Goal: Find specific page/section: Find specific page/section

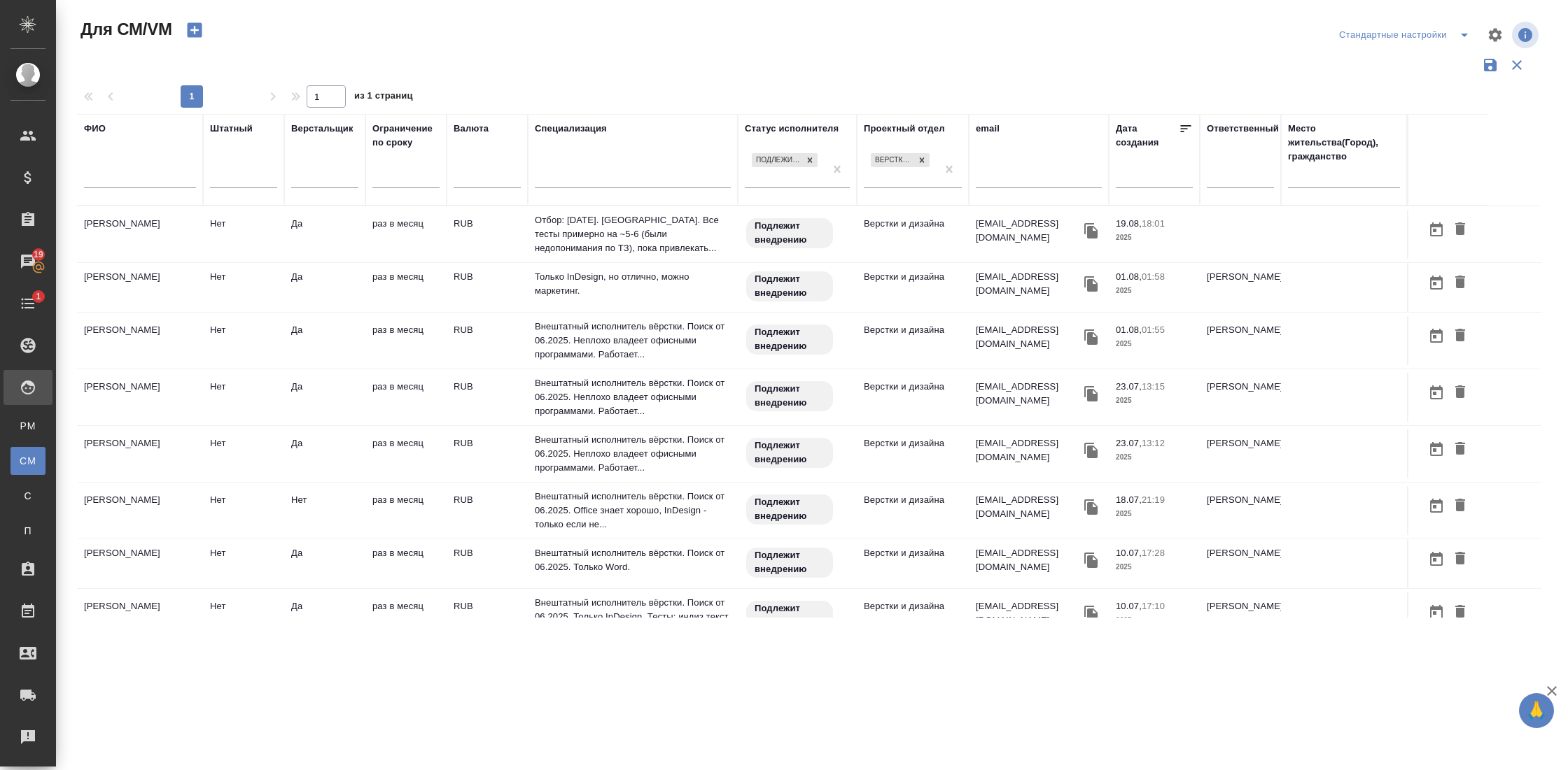
scroll to position [431, 0]
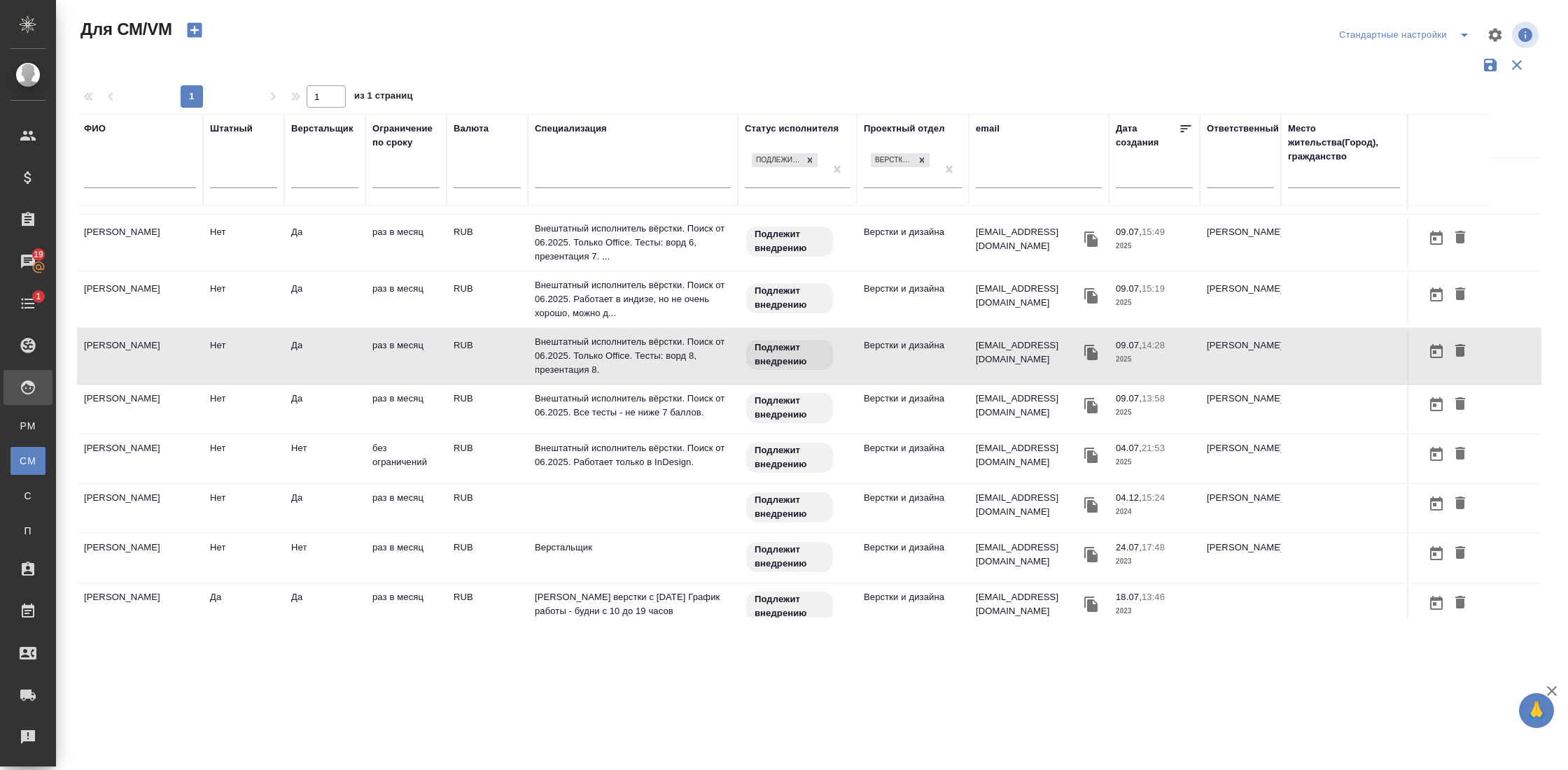
click at [157, 453] on td "Труфанов Владимир Иванович" at bounding box center [140, 459] width 126 height 49
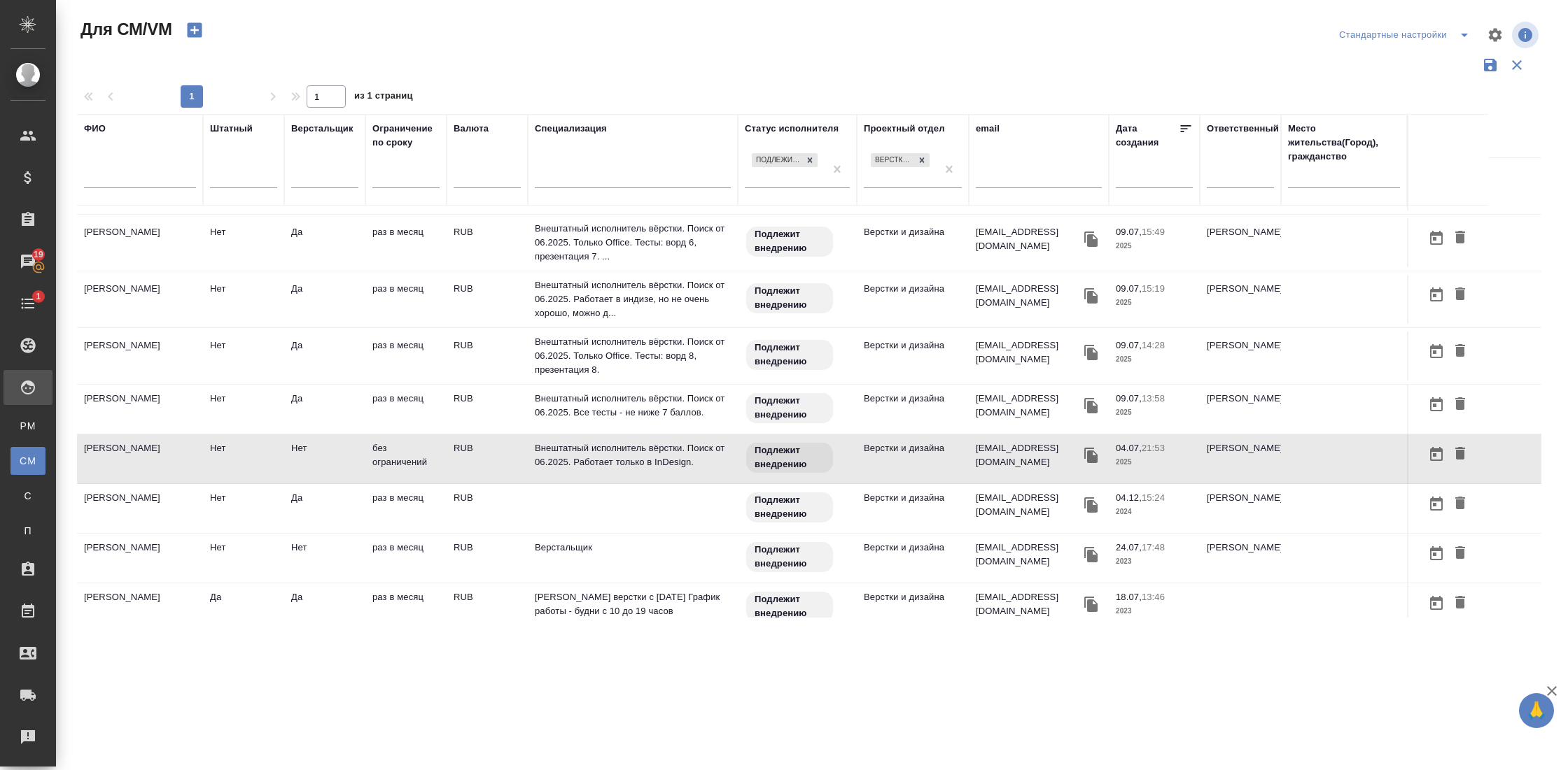
click at [157, 453] on td "Труфанов Владимир Иванович" at bounding box center [140, 459] width 126 height 49
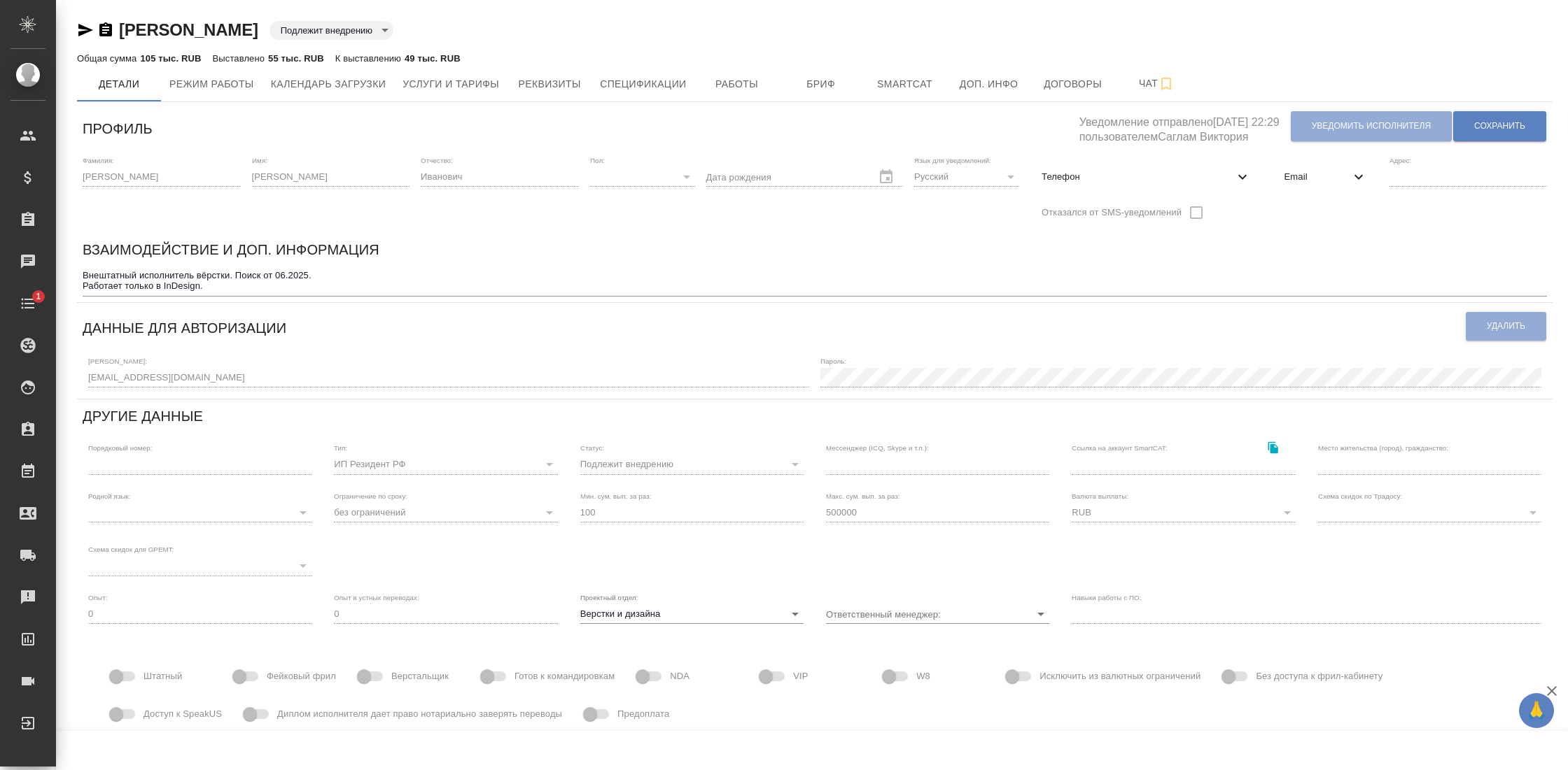
type input "[PERSON_NAME]"
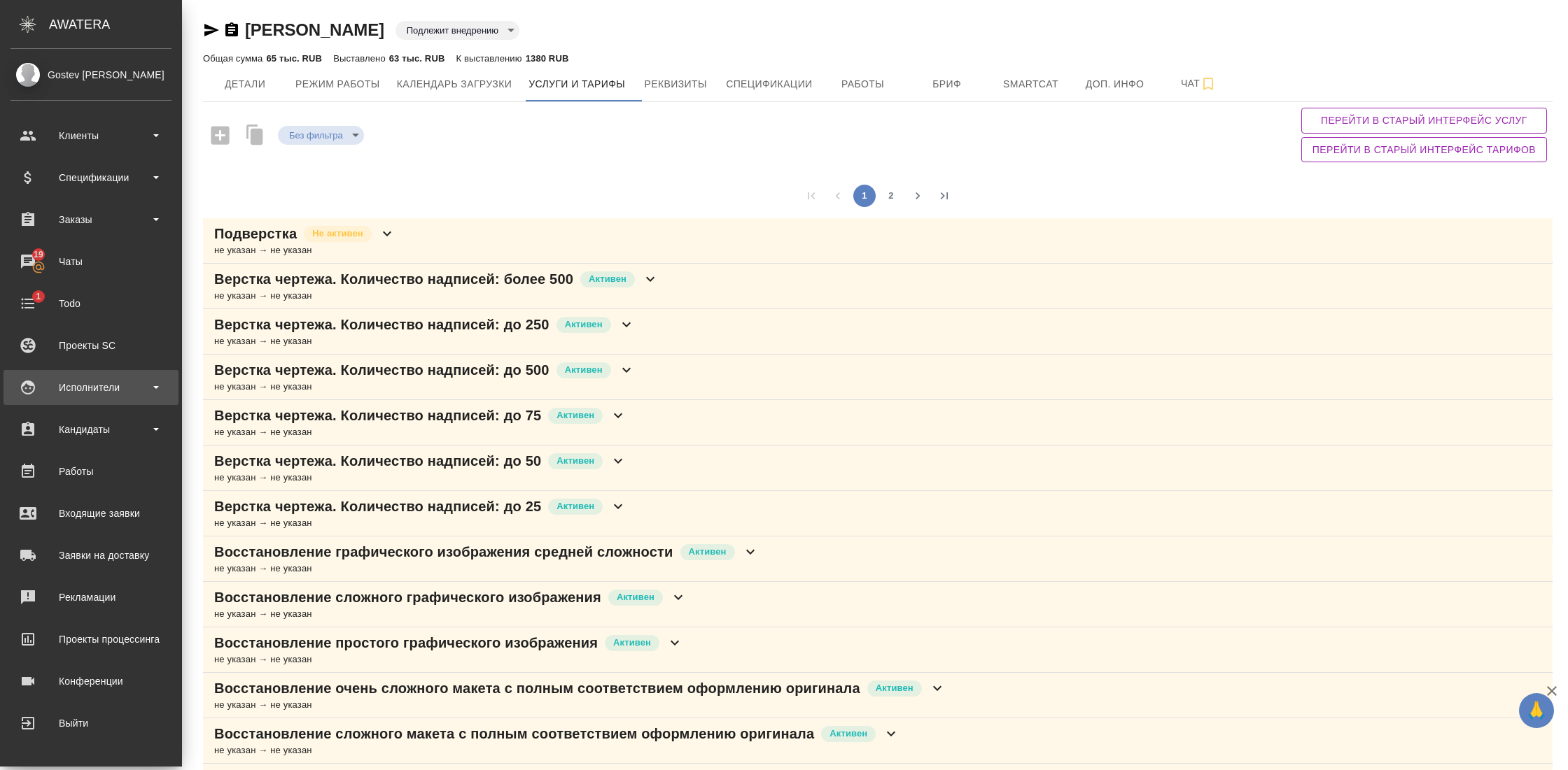
click at [112, 391] on div "Исполнители" at bounding box center [90, 387] width 161 height 21
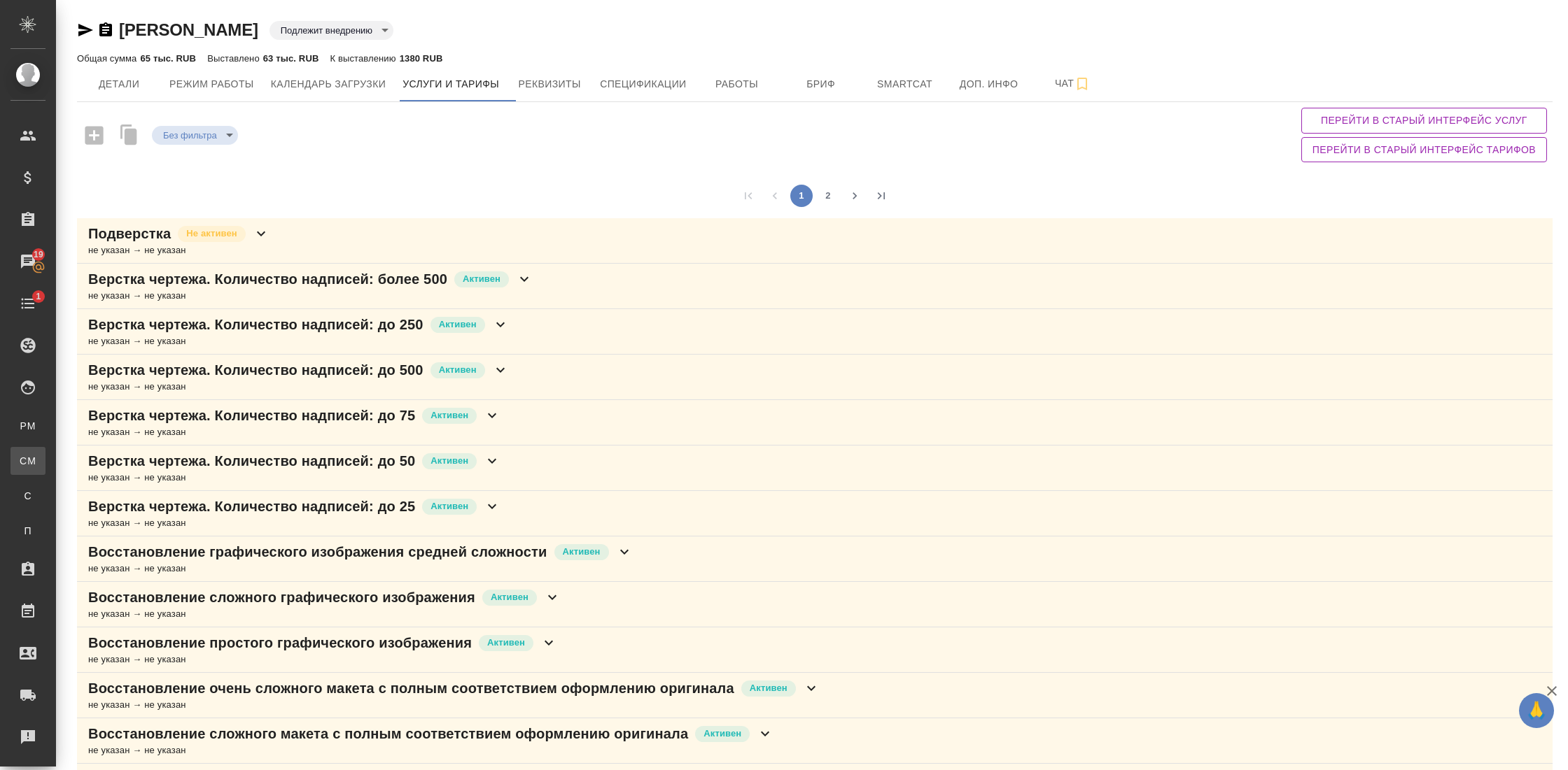
click at [46, 453] on link "CM Для CM/VM" at bounding box center [27, 460] width 35 height 28
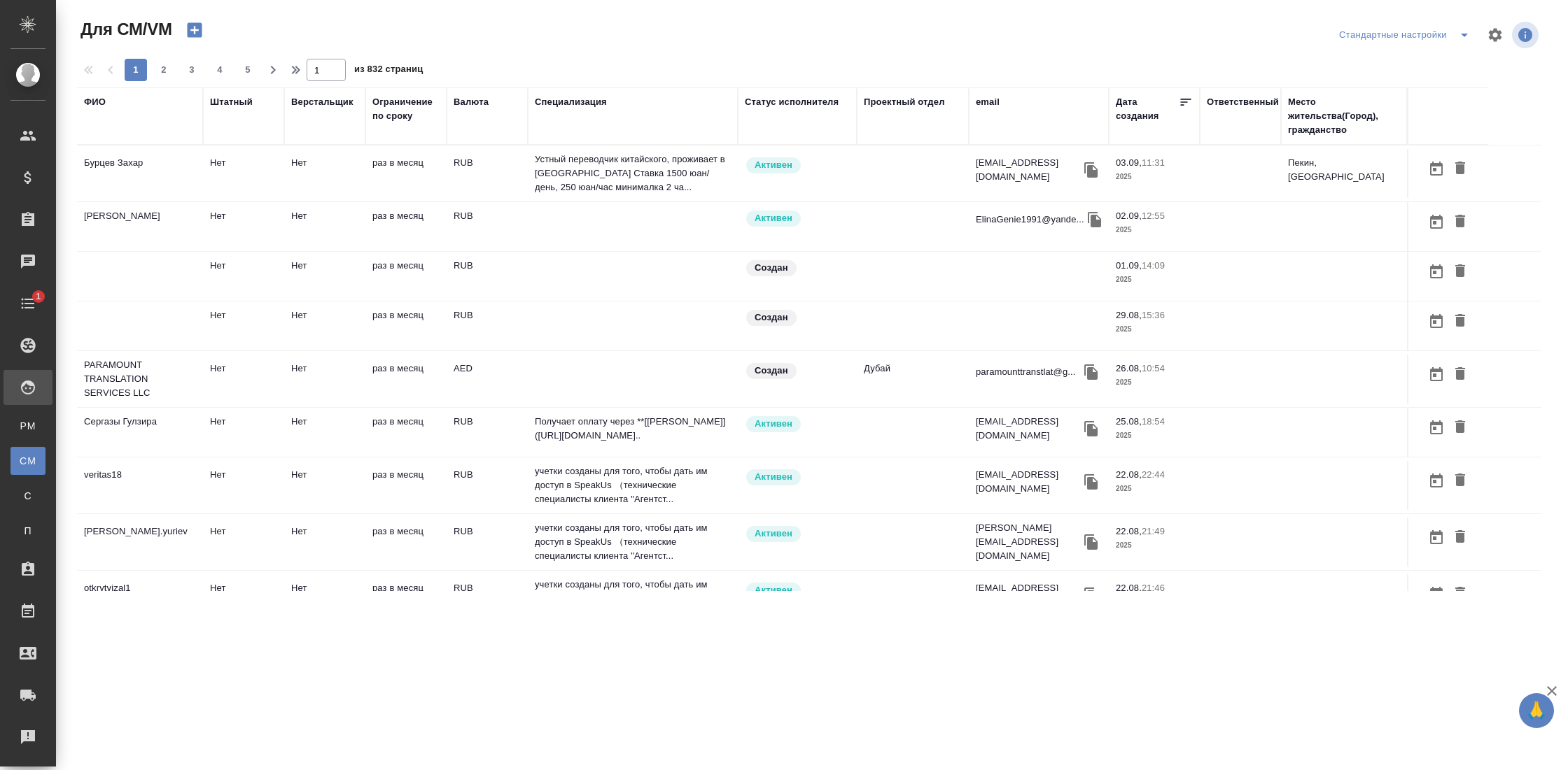
click at [97, 100] on div "ФИО" at bounding box center [95, 101] width 22 height 14
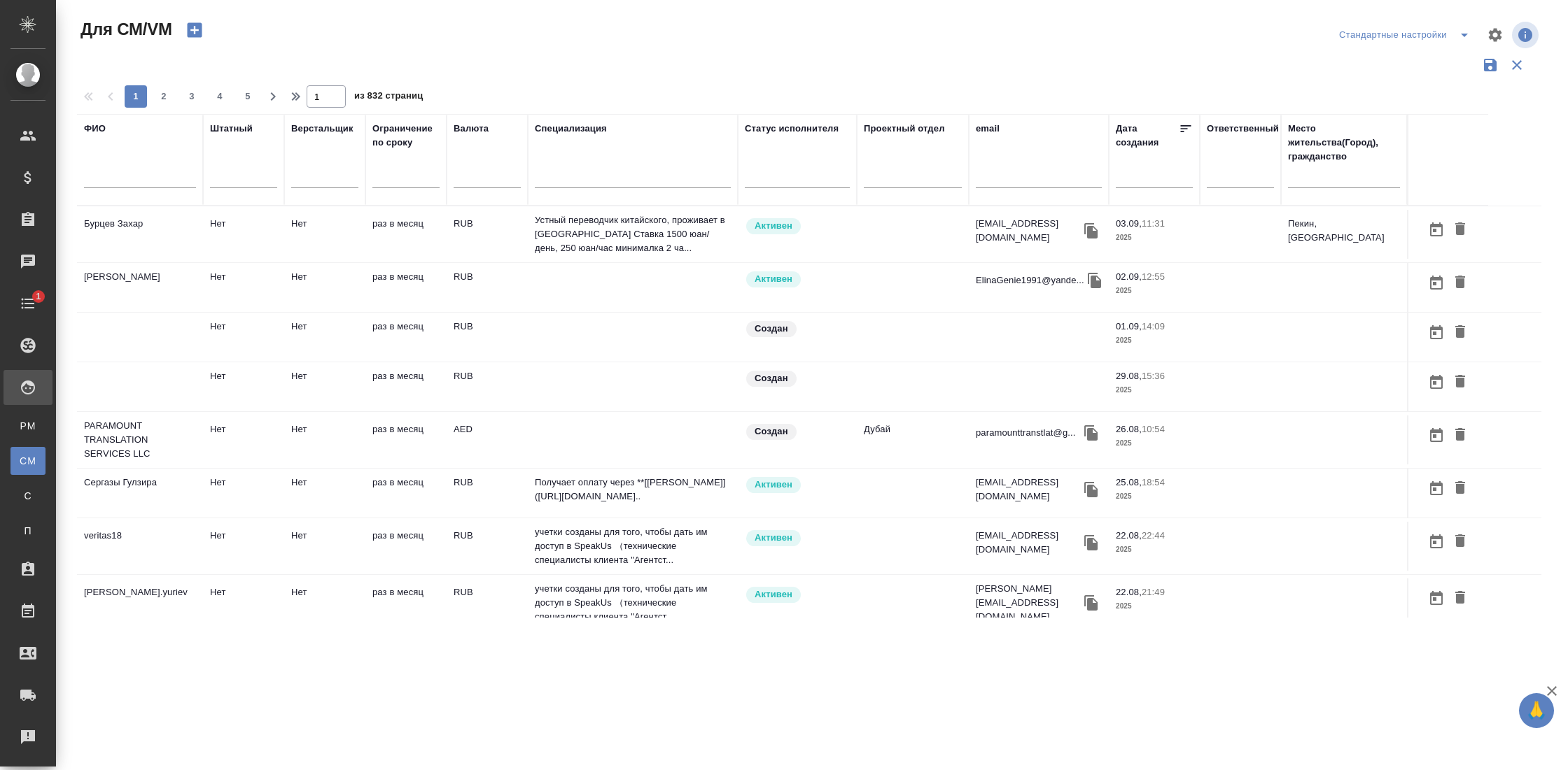
click at [122, 160] on div "ФИО" at bounding box center [140, 159] width 112 height 76
click at [118, 181] on input "text" at bounding box center [140, 179] width 112 height 17
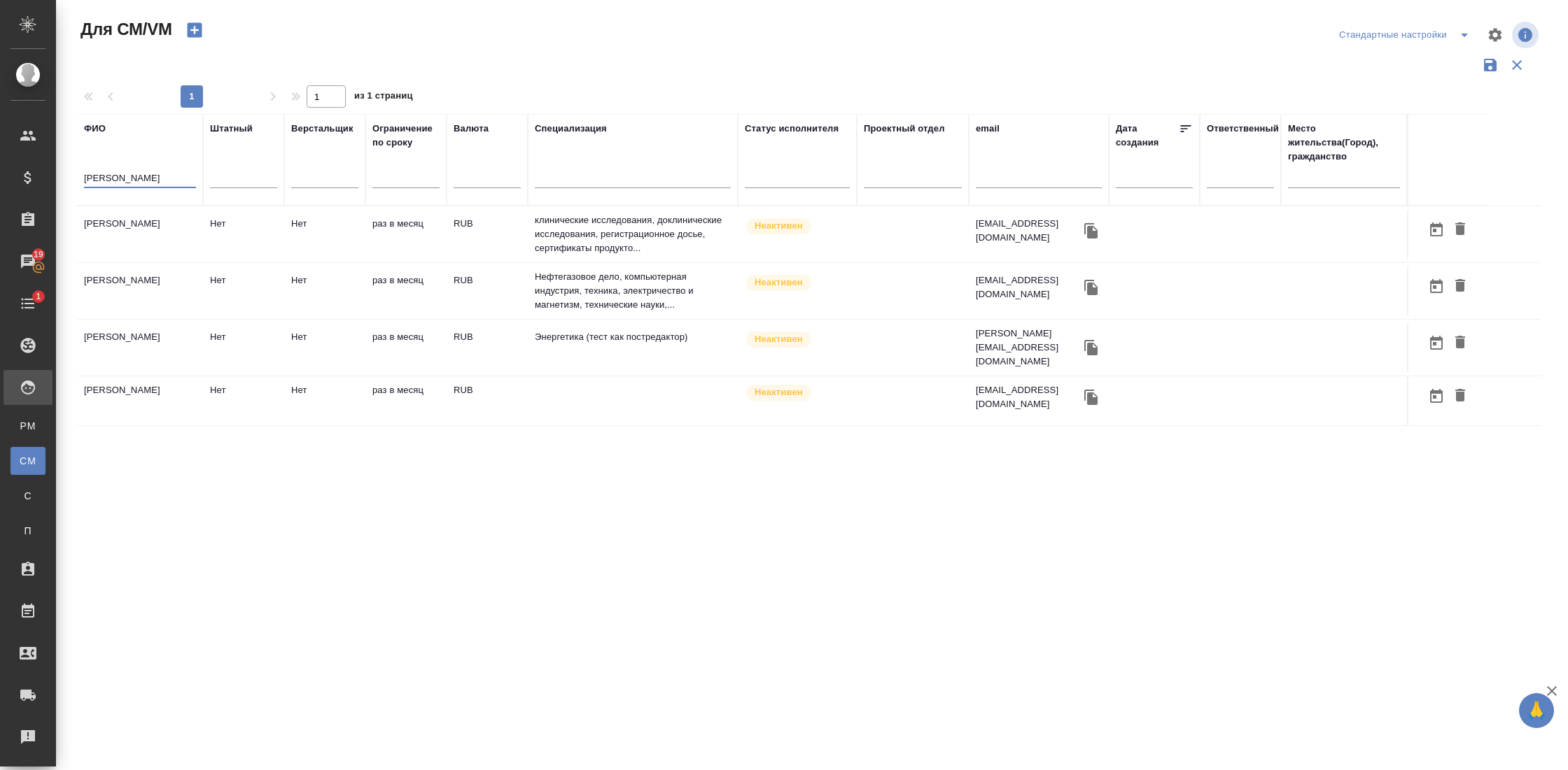
type input "[PERSON_NAME]"
